Goal: Task Accomplishment & Management: Use online tool/utility

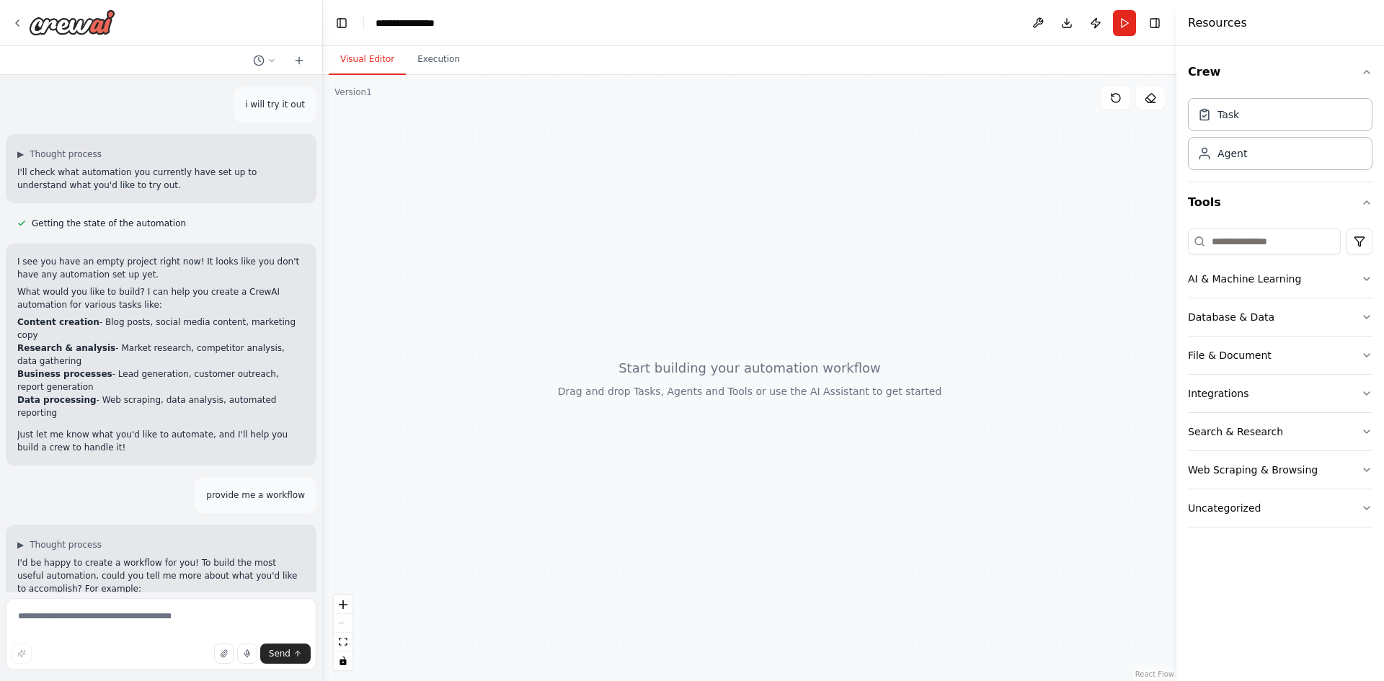
scroll to position [354, 0]
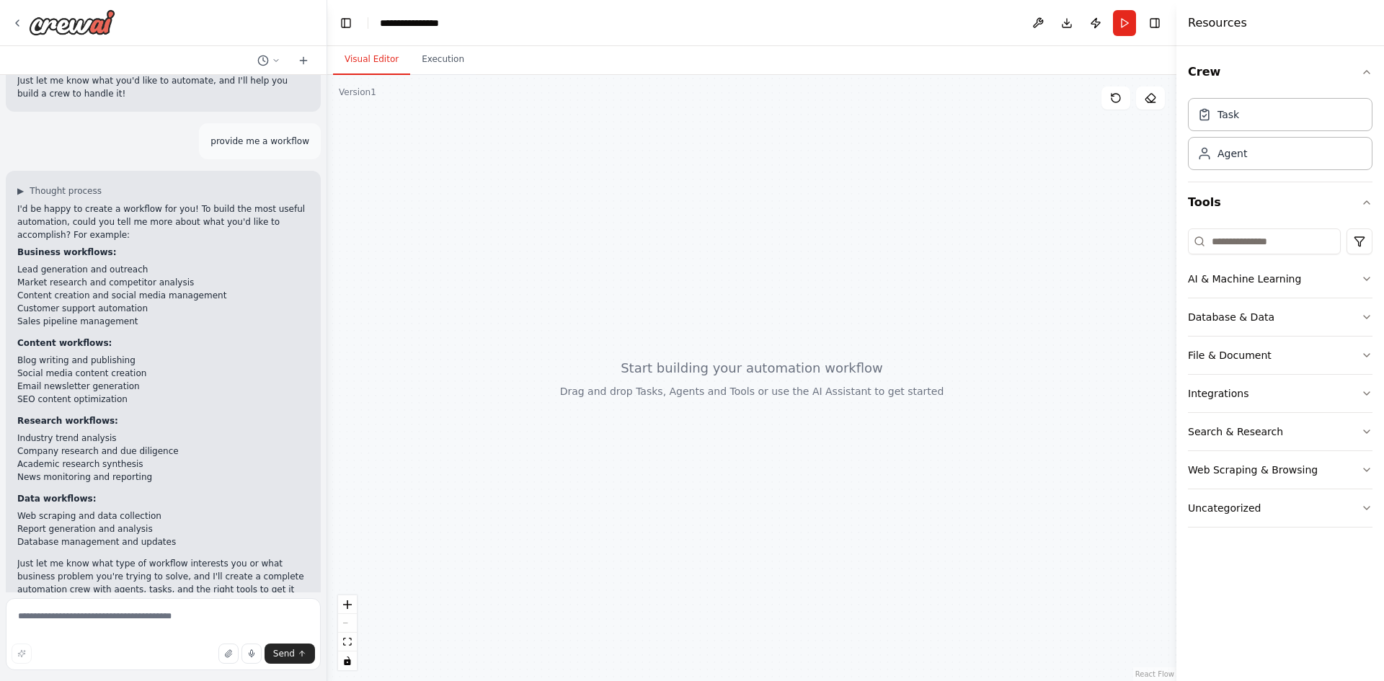
drag, startPoint x: 317, startPoint y: 358, endPoint x: 328, endPoint y: 183, distance: 174.8
click at [328, 183] on div "i will try it out ▶ Thought process I'll check what automation you currently ha…" at bounding box center [692, 340] width 1384 height 681
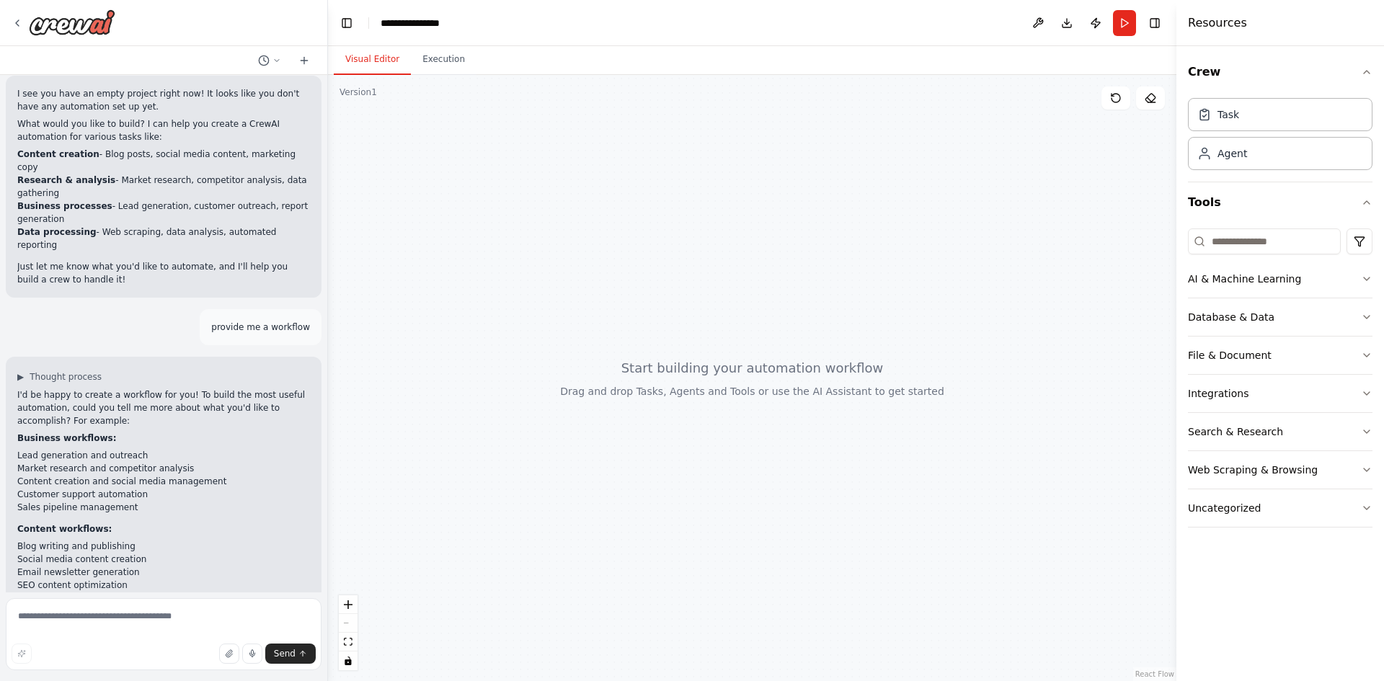
scroll to position [138, 0]
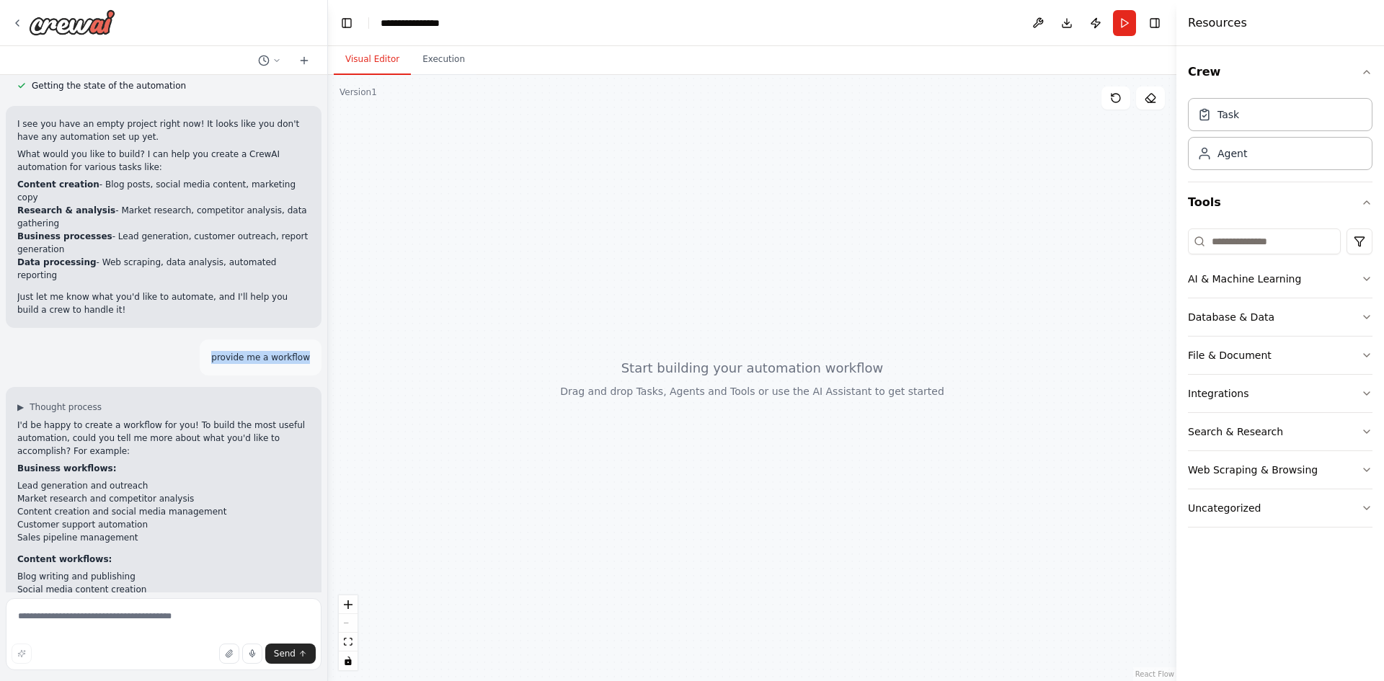
drag, startPoint x: 211, startPoint y: 328, endPoint x: 316, endPoint y: 324, distance: 104.6
click at [316, 324] on div "i will try it out ▶ Thought process I'll check what automation you currently ha…" at bounding box center [163, 334] width 327 height 518
click at [190, 352] on div "i will try it out ▶ Thought process I'll check what automation you currently ha…" at bounding box center [163, 334] width 327 height 518
drag, startPoint x: 208, startPoint y: 332, endPoint x: 317, endPoint y: 332, distance: 108.9
click at [317, 332] on div "i will try it out ▶ Thought process I'll check what automation you currently ha…" at bounding box center [163, 334] width 327 height 518
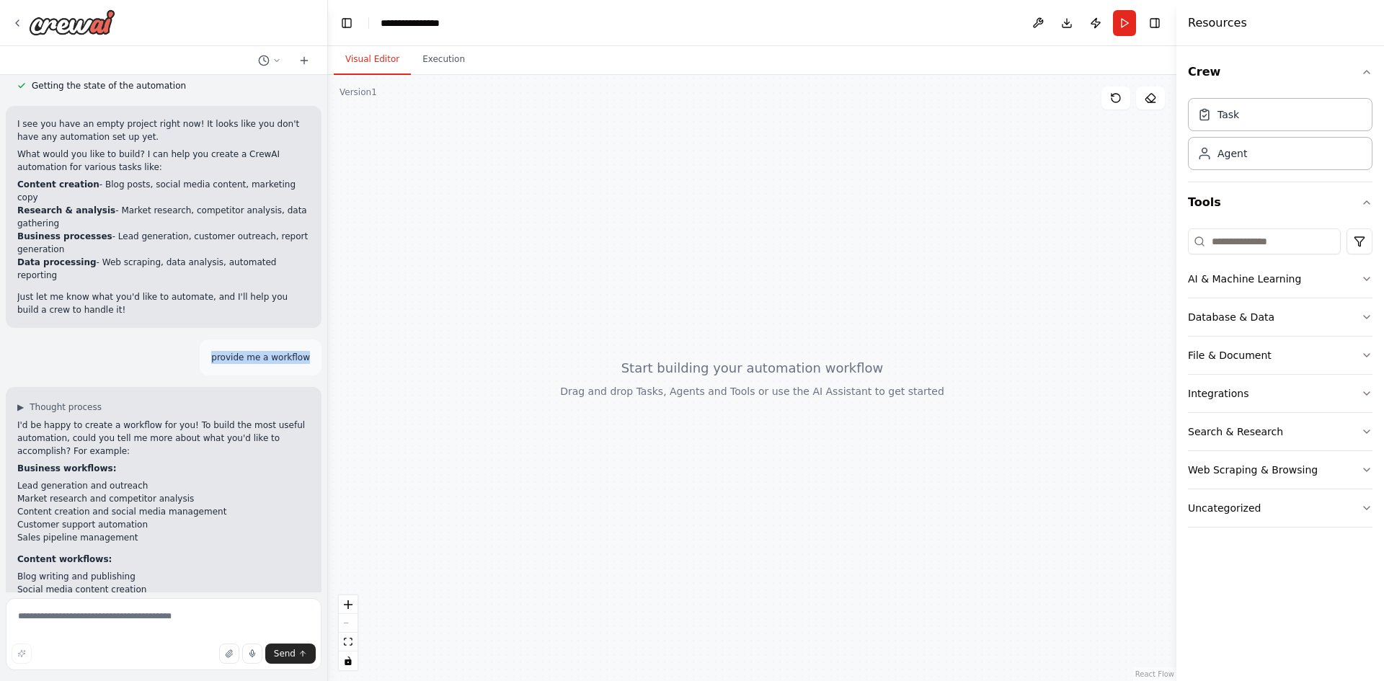
copy p "provide me a workflow"
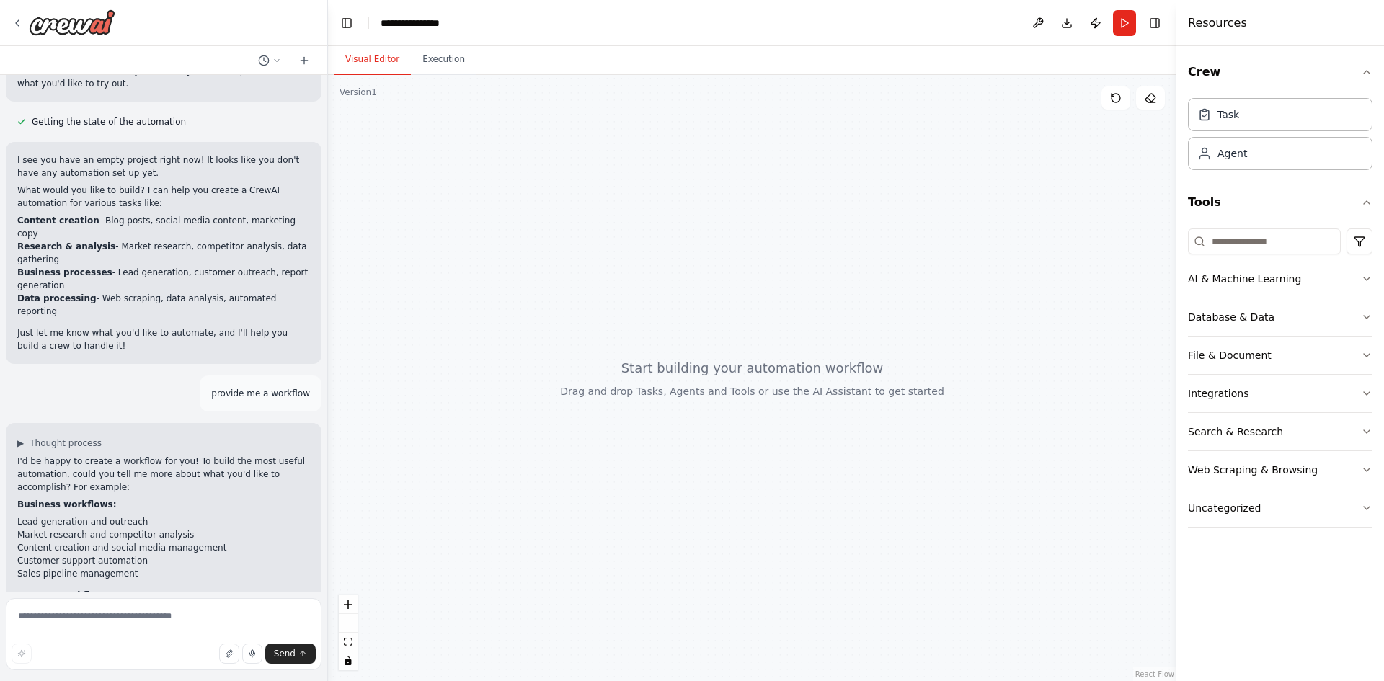
scroll to position [0, 0]
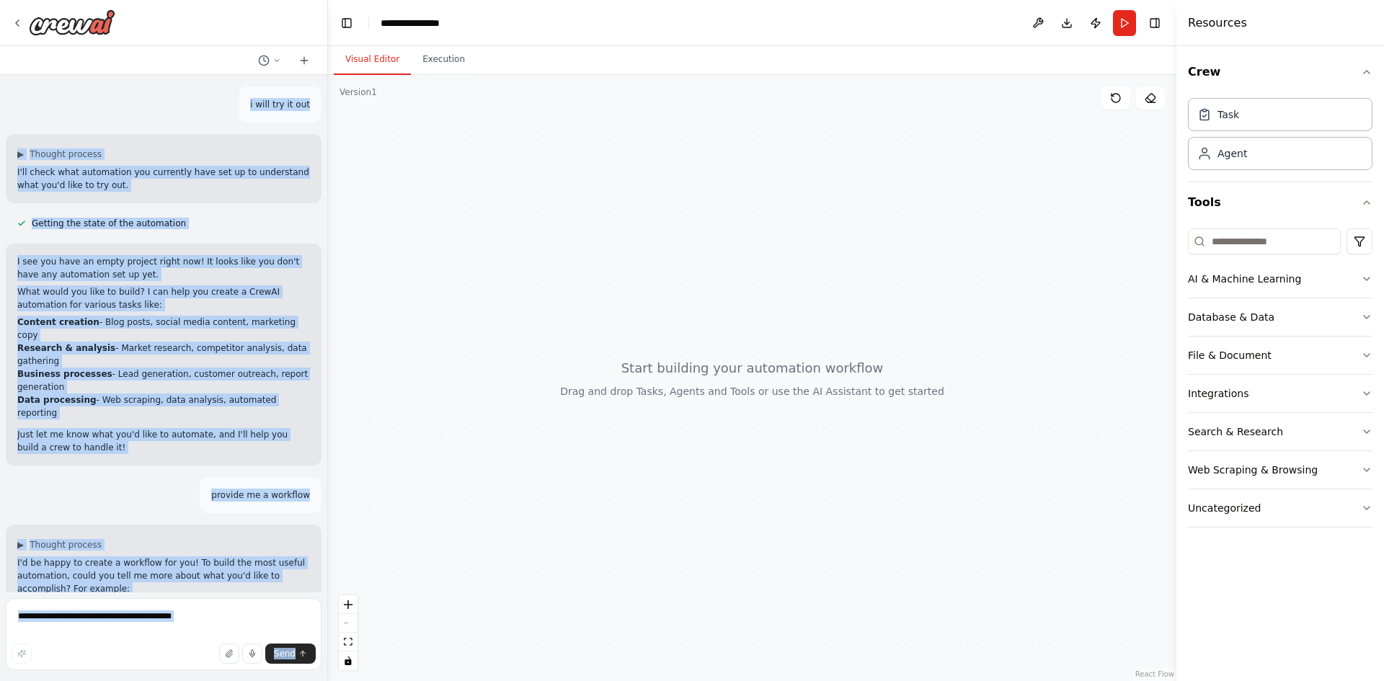
drag, startPoint x: 242, startPoint y: 99, endPoint x: 323, endPoint y: 105, distance: 80.9
click at [323, 105] on div "i will try it out ▶ Thought process I'll check what automation you currently ha…" at bounding box center [164, 340] width 328 height 681
copy div "l ipsu dol si ame ▶ Consect adipisc E'se doeiu temp incididunt utl etdolorem al…"
click at [268, 204] on div "i will try it out ▶ Thought process I'll check what automation you currently ha…" at bounding box center [163, 334] width 327 height 518
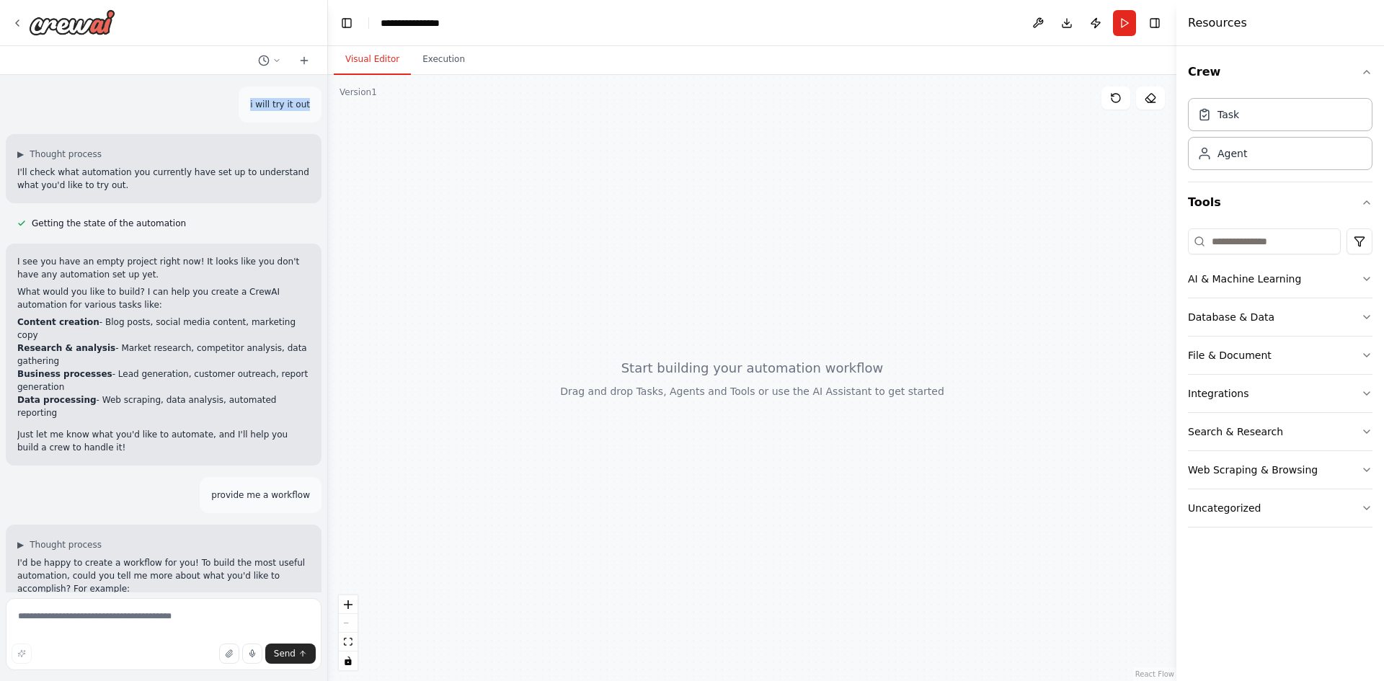
drag, startPoint x: 242, startPoint y: 102, endPoint x: 309, endPoint y: 99, distance: 67.1
click at [309, 99] on div "i will try it out" at bounding box center [280, 105] width 83 height 36
copy p "i will try it out"
click at [271, 181] on p "I'll check what automation you currently have set up to understand what you'd l…" at bounding box center [163, 179] width 293 height 26
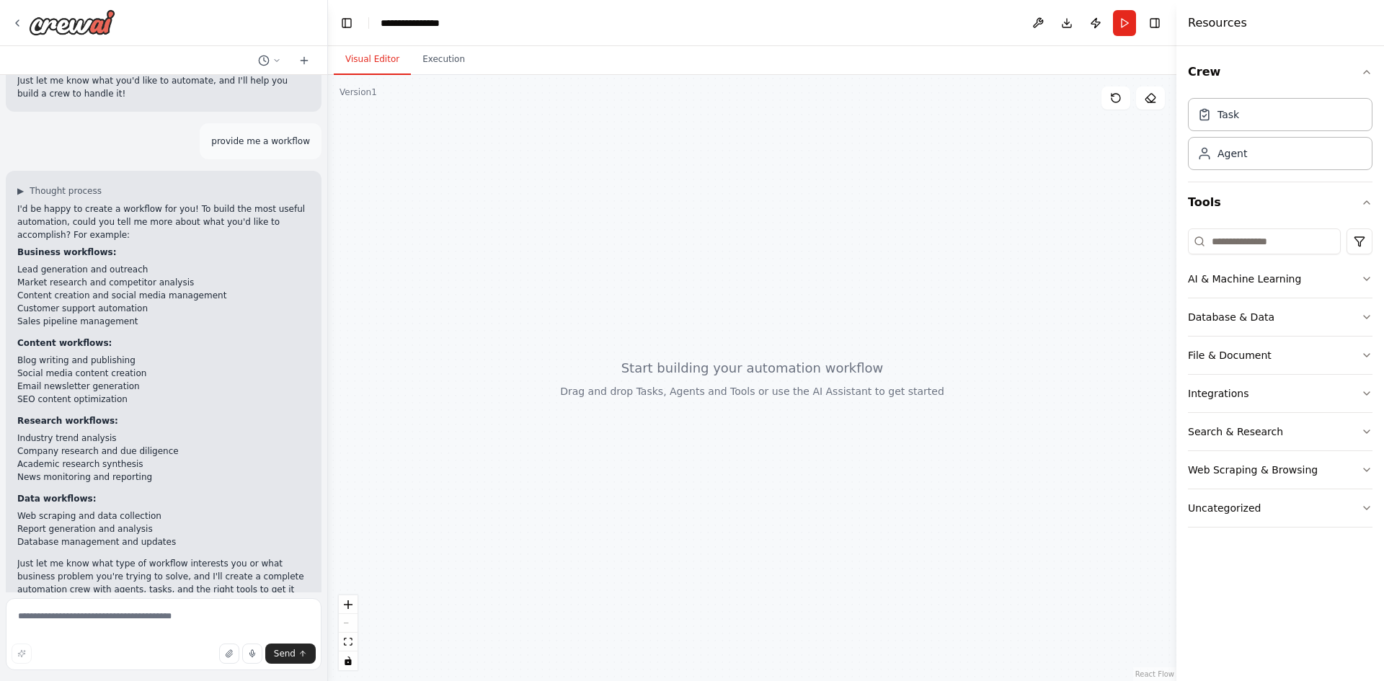
drag, startPoint x: 688, startPoint y: 183, endPoint x: 655, endPoint y: 186, distance: 33.3
